Goal: Navigation & Orientation: Find specific page/section

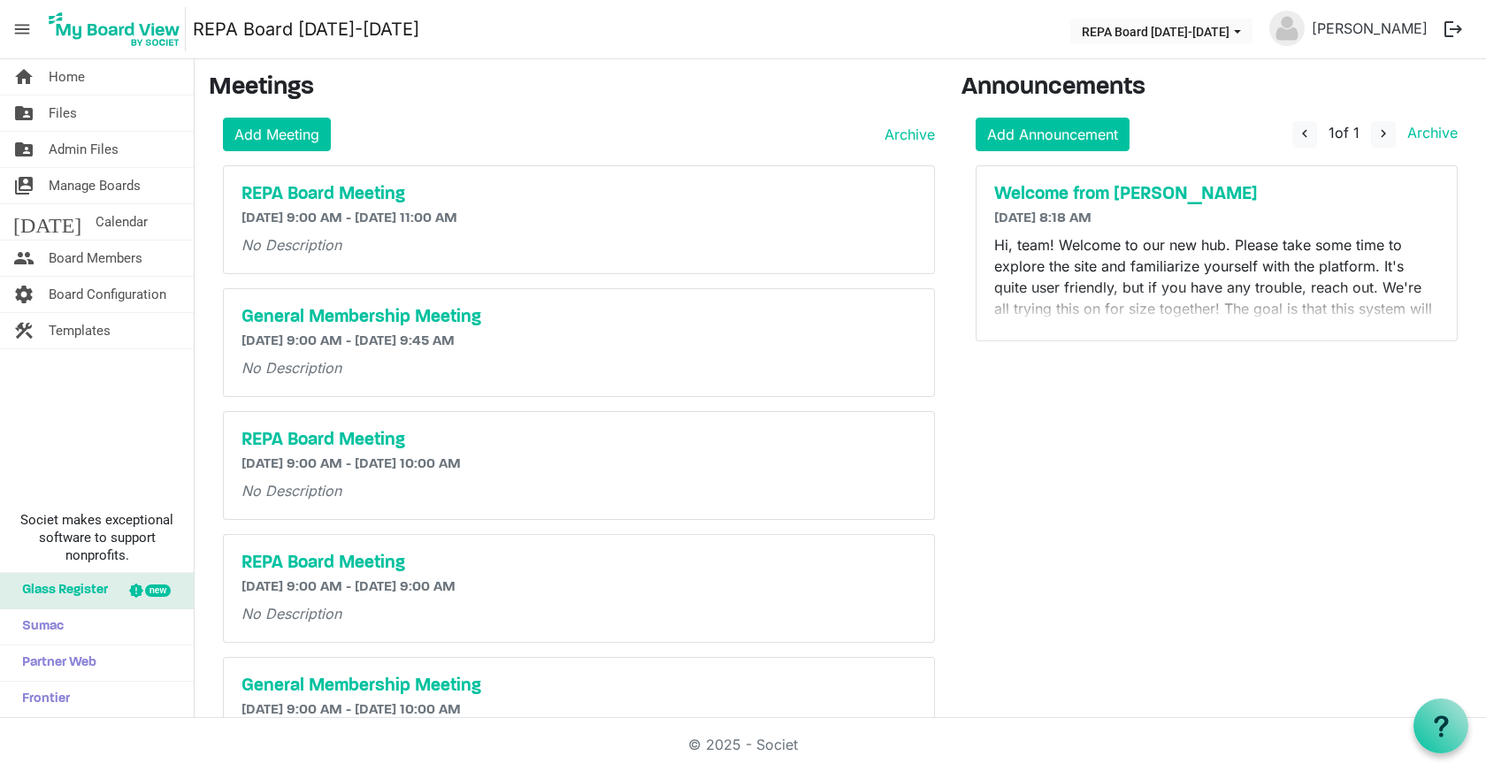
click at [997, 199] on h5 "Welcome from [PERSON_NAME]" at bounding box center [1217, 194] width 446 height 21
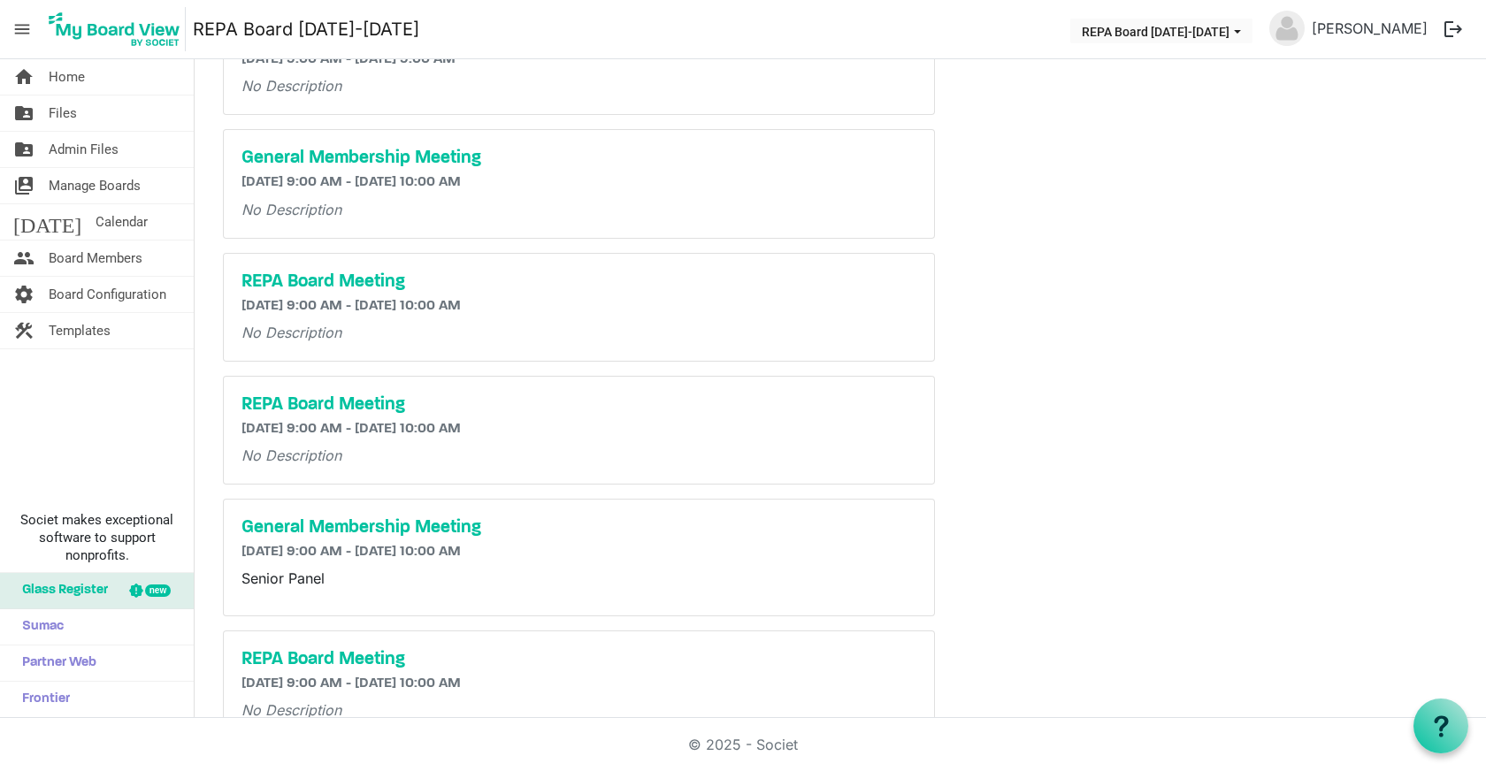
scroll to position [579, 0]
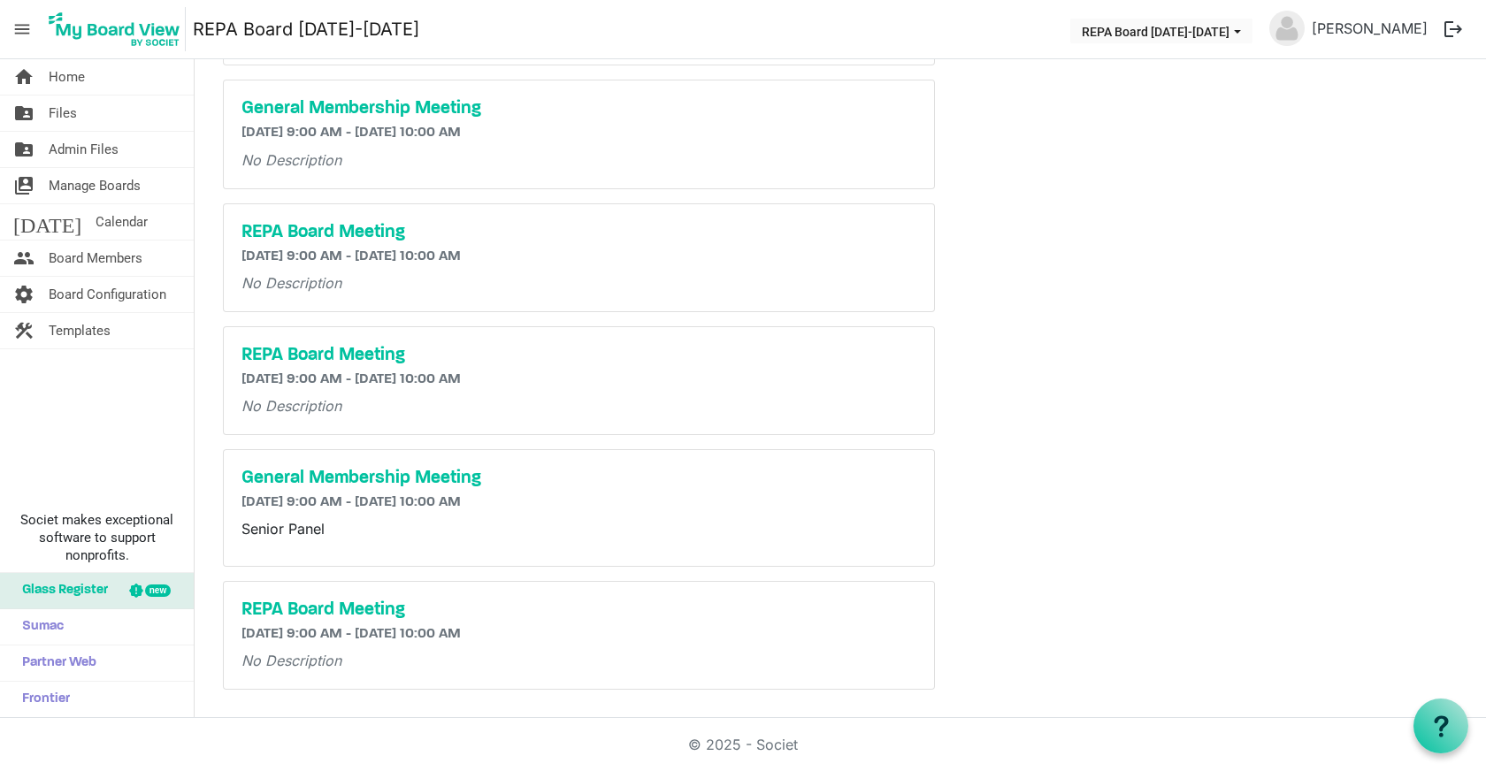
click at [96, 227] on span "Calendar" at bounding box center [122, 221] width 52 height 35
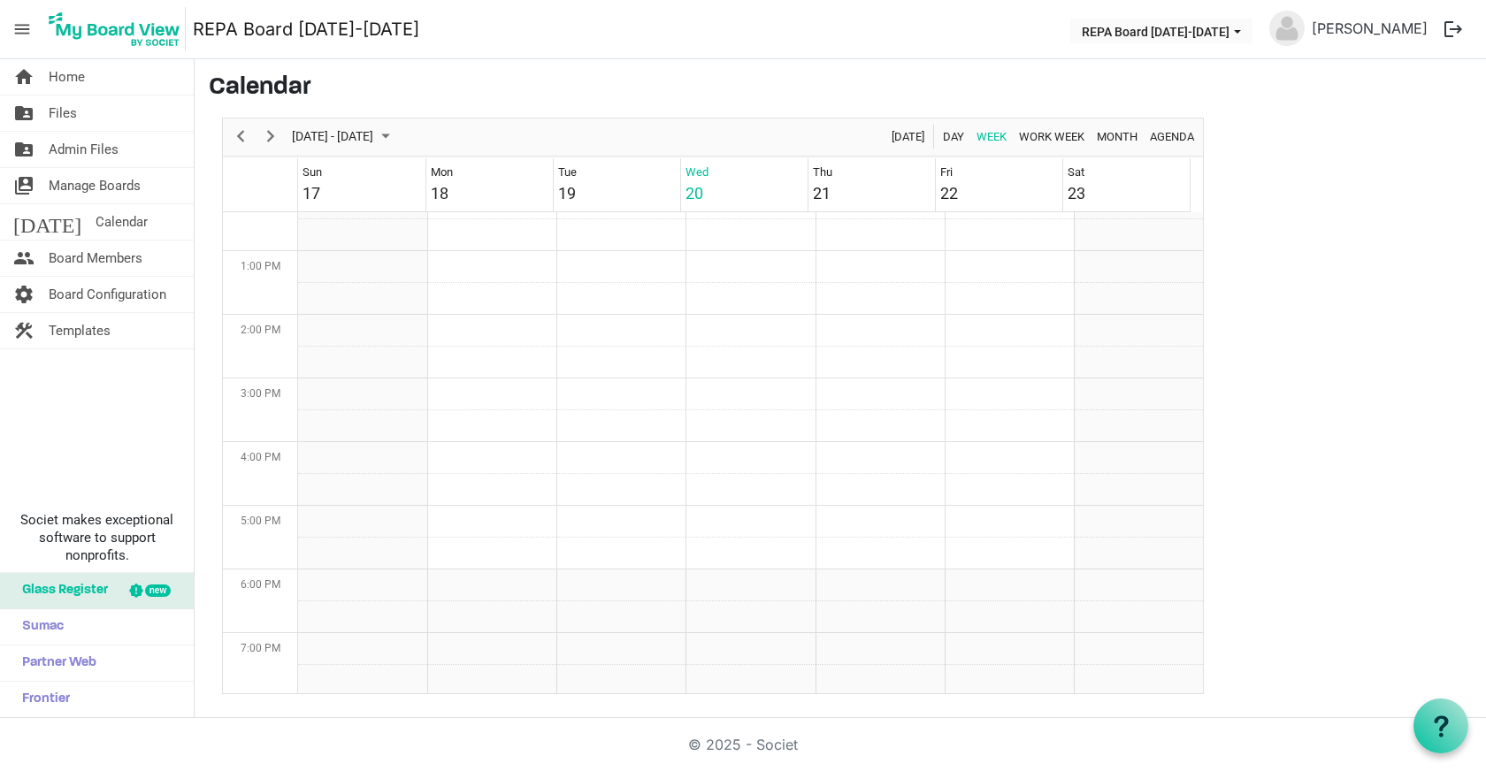
scroll to position [751, 0]
click at [264, 137] on span "Next" at bounding box center [270, 137] width 21 height 22
